Goal: Task Accomplishment & Management: Use online tool/utility

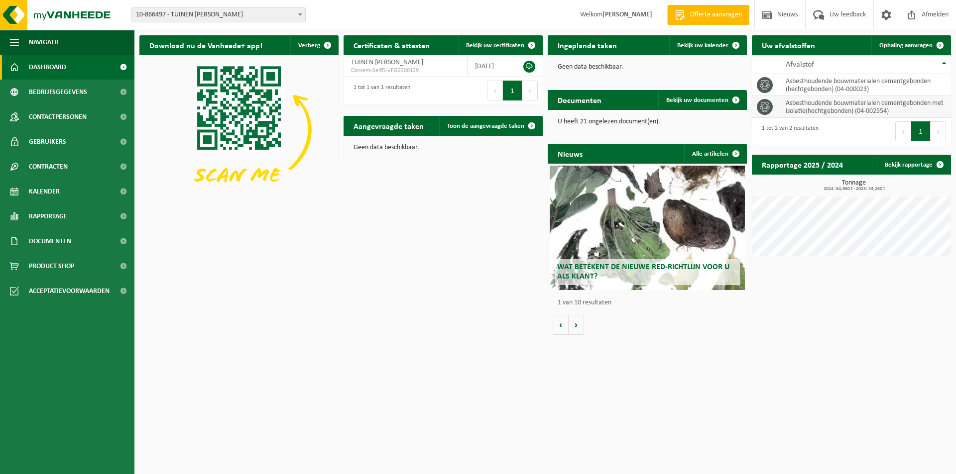
click at [769, 110] on icon at bounding box center [765, 107] width 10 height 10
click at [763, 105] on icon at bounding box center [765, 107] width 10 height 10
click at [814, 109] on td "asbesthoudende bouwmaterialen cementgebonden met isolatie(hechtgebonden) (04-00…" at bounding box center [864, 107] width 173 height 22
click at [913, 44] on span "Ophaling aanvragen" at bounding box center [905, 45] width 53 height 6
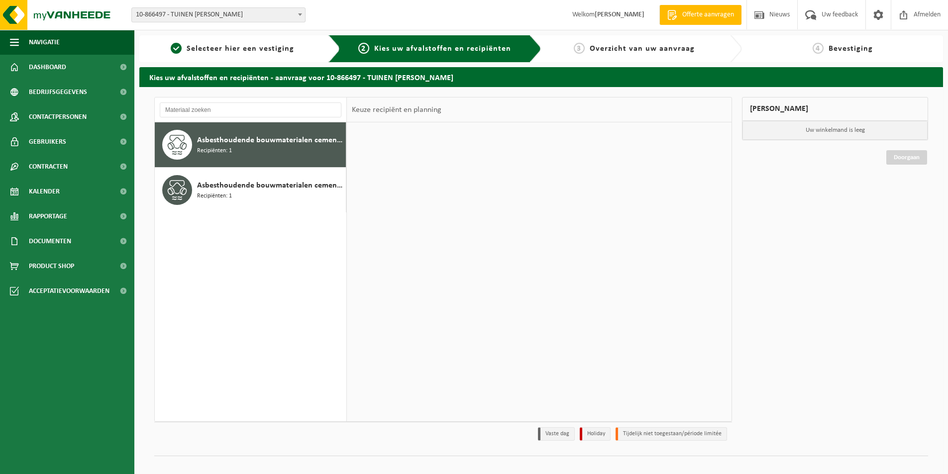
click at [939, 44] on div "4 Bevestiging" at bounding box center [850, 48] width 216 height 27
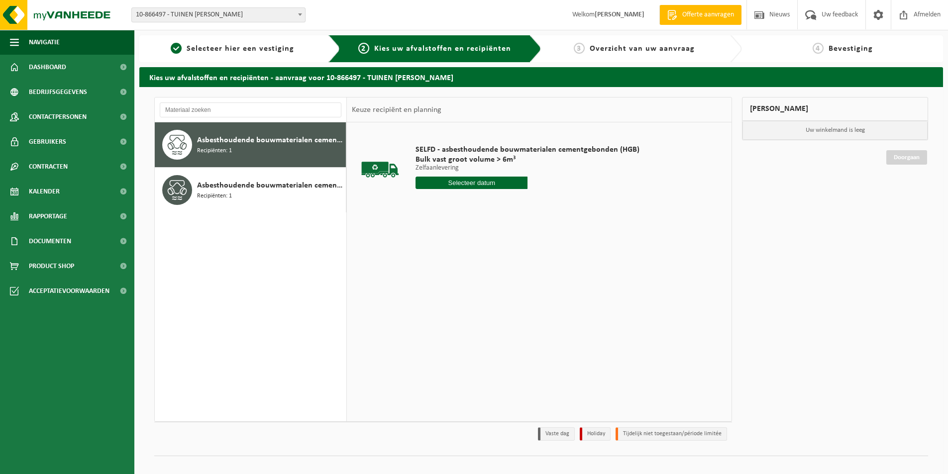
click at [459, 183] on input "text" at bounding box center [472, 183] width 112 height 12
click at [425, 304] on div "29" at bounding box center [424, 303] width 17 height 16
type input "Van 2025-09-29"
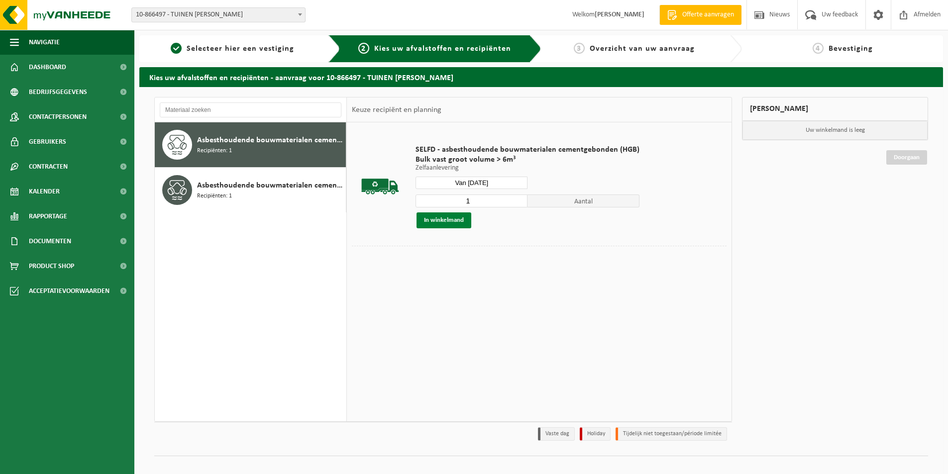
click at [439, 222] on button "In winkelmand" at bounding box center [444, 221] width 55 height 16
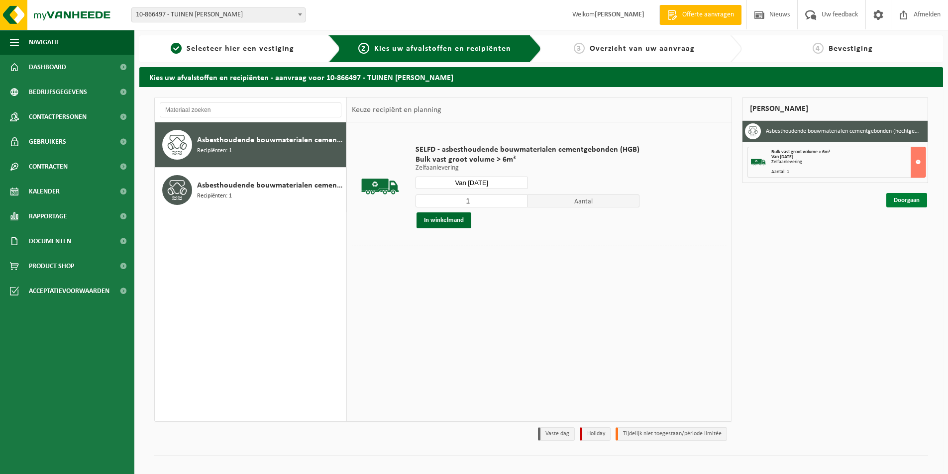
click at [897, 200] on link "Doorgaan" at bounding box center [906, 200] width 41 height 14
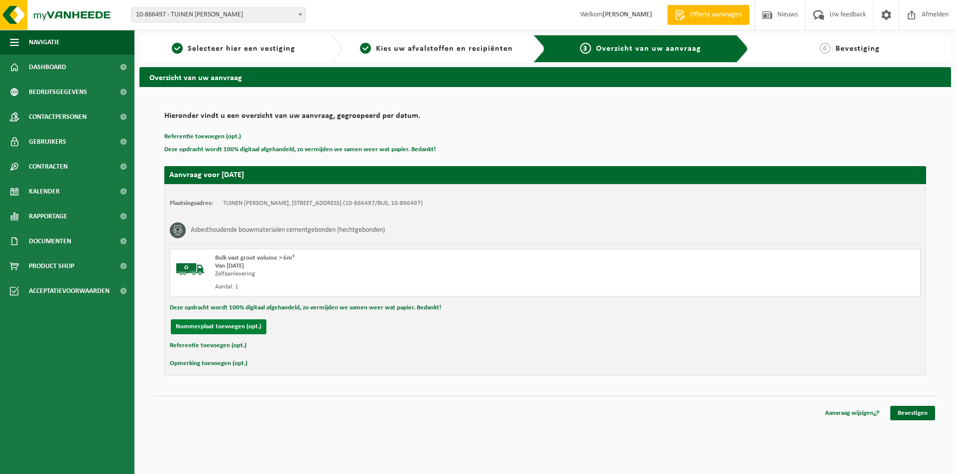
click at [211, 327] on button "Nummerplaat toevoegen (opt.)" at bounding box center [219, 327] width 96 height 15
click at [254, 326] on input "text" at bounding box center [327, 327] width 224 height 15
click at [255, 326] on input "text" at bounding box center [327, 327] width 224 height 15
type input "f"
type input "F"
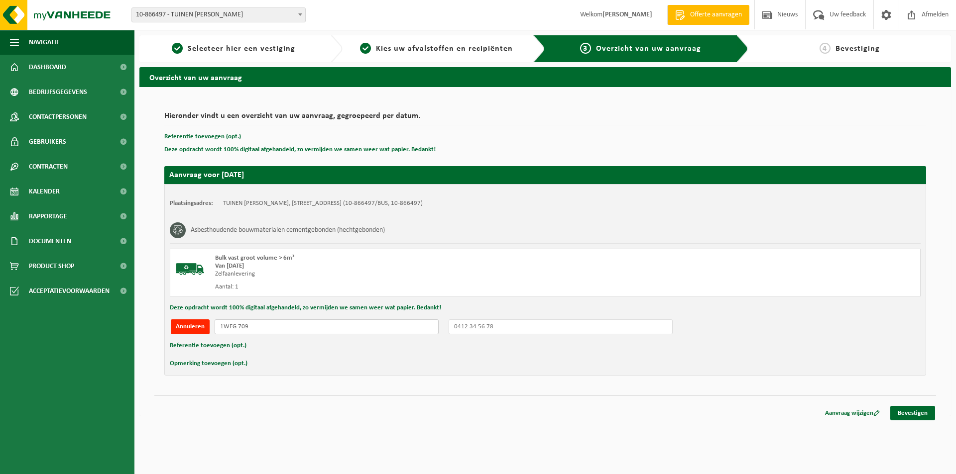
type input "1WFG 709"
click at [516, 325] on input "text" at bounding box center [560, 327] width 224 height 15
click at [503, 328] on input "text" at bounding box center [560, 327] width 224 height 15
type input "0485 600886"
click at [917, 414] on link "Bevestigen" at bounding box center [912, 413] width 45 height 14
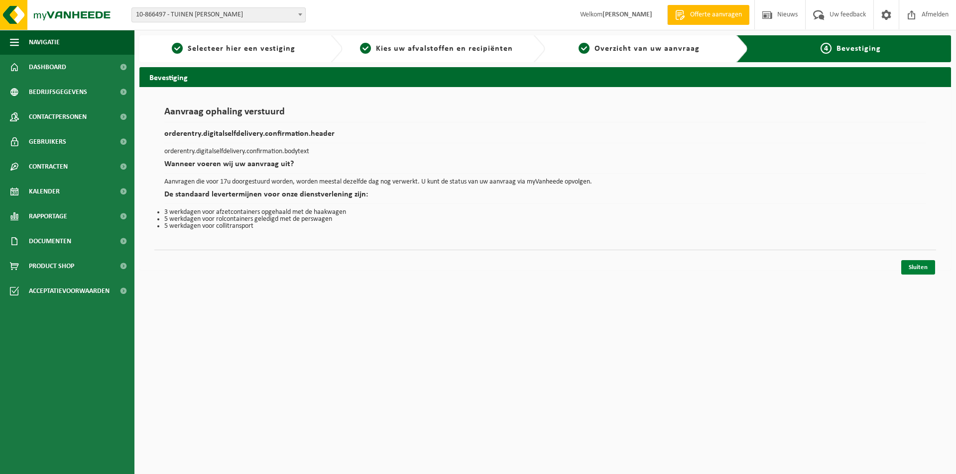
click at [922, 267] on link "Sluiten" at bounding box center [918, 267] width 34 height 14
